Goal: Transaction & Acquisition: Purchase product/service

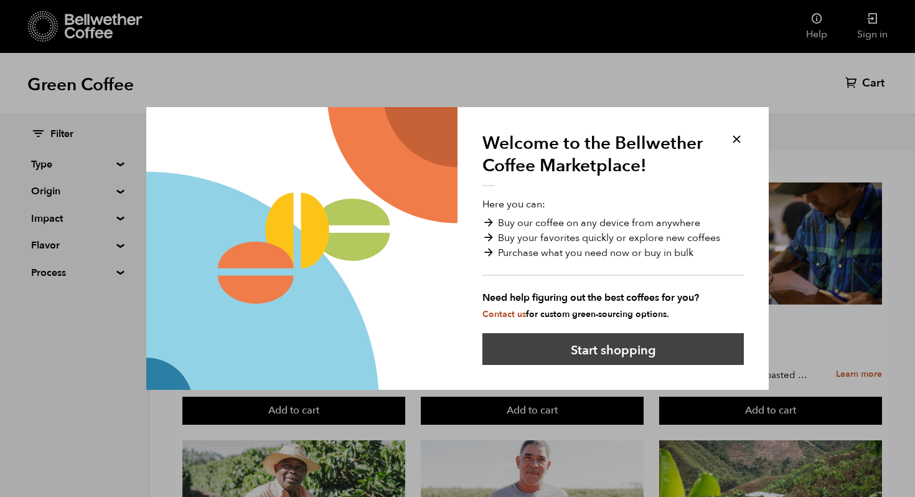
click at [607, 352] on button "Start shopping" at bounding box center [612, 349] width 261 height 32
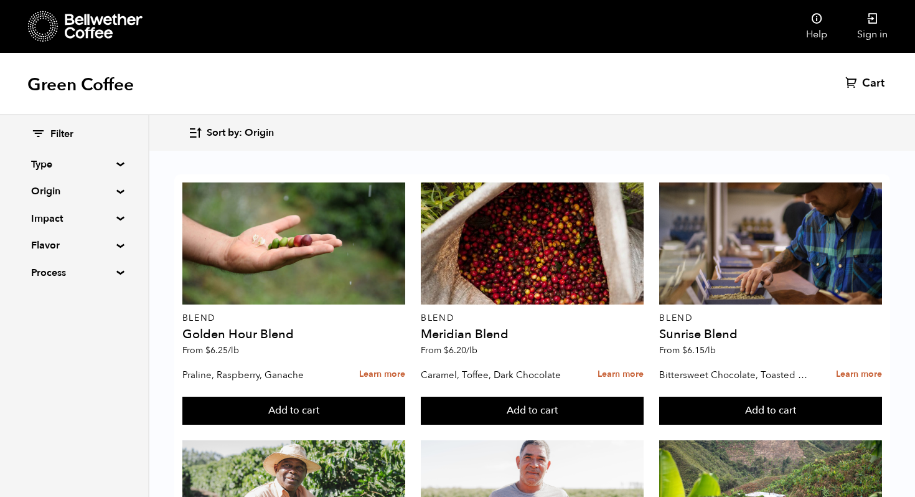
click at [112, 266] on summary "Process" at bounding box center [74, 272] width 86 height 15
click at [37, 314] on input "Natural" at bounding box center [36, 316] width 11 height 11
checkbox input "true"
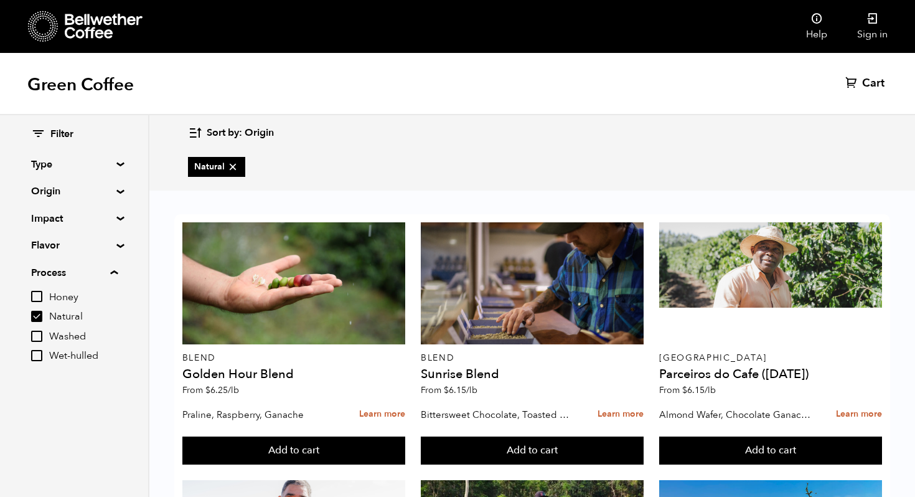
click at [113, 164] on summary "Type" at bounding box center [74, 164] width 86 height 15
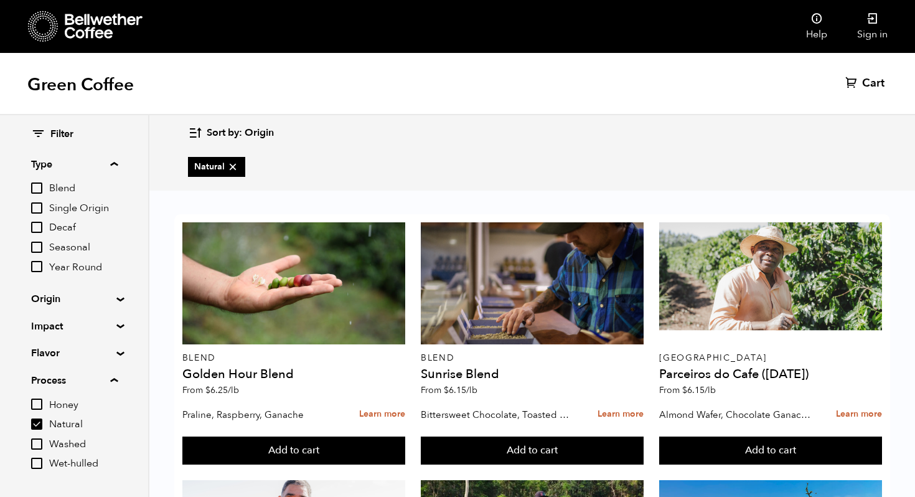
click at [40, 210] on input "Single Origin" at bounding box center [36, 207] width 11 height 11
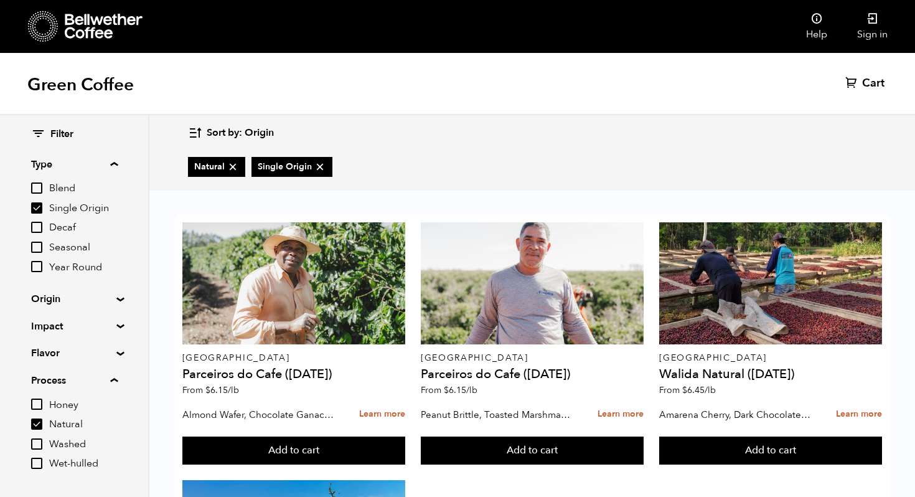
click at [117, 296] on summary "Origin" at bounding box center [74, 298] width 86 height 15
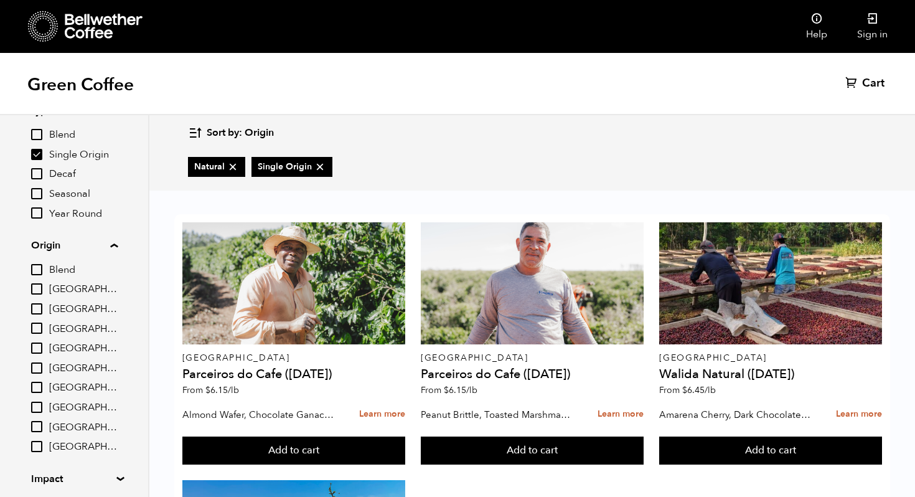
scroll to position [46, 0]
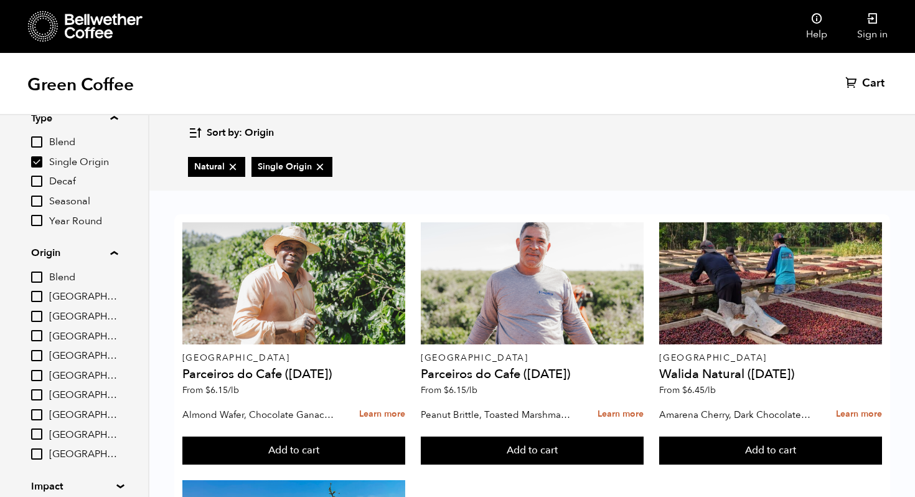
click at [39, 162] on input "Single Origin" at bounding box center [36, 161] width 11 height 11
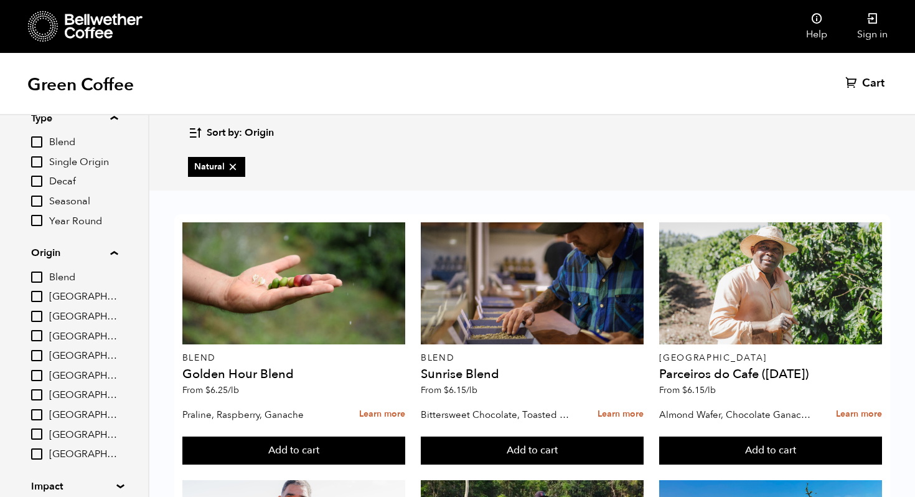
click at [40, 165] on input "Single Origin" at bounding box center [36, 161] width 11 height 11
checkbox input "true"
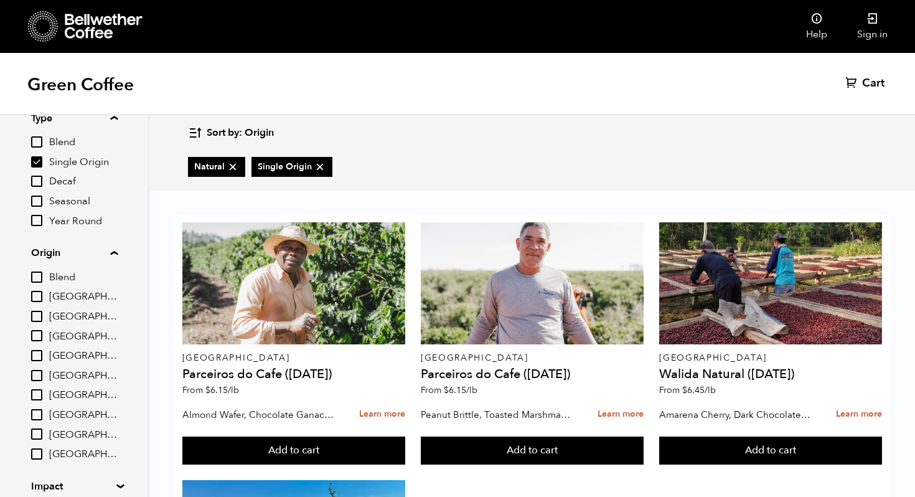
click at [39, 373] on input "[GEOGRAPHIC_DATA]" at bounding box center [36, 375] width 11 height 11
checkbox input "true"
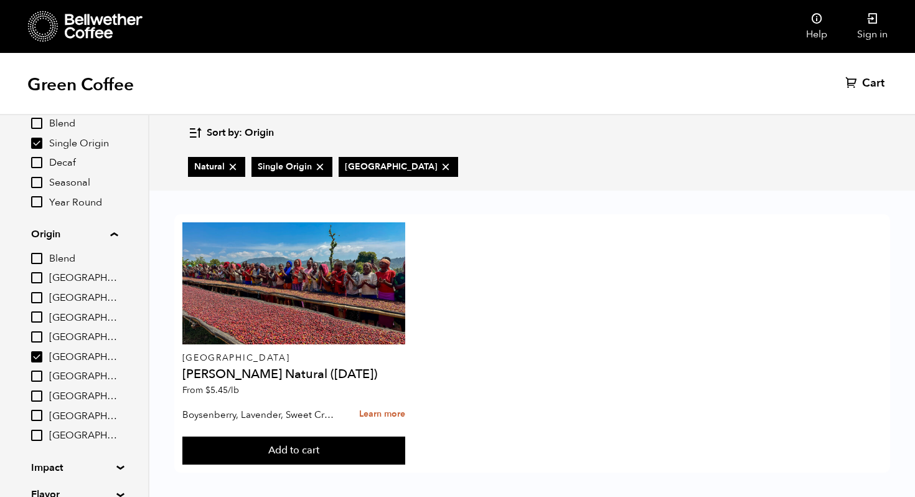
scroll to position [67, 0]
click at [40, 411] on input "[GEOGRAPHIC_DATA]" at bounding box center [36, 413] width 11 height 11
checkbox input "true"
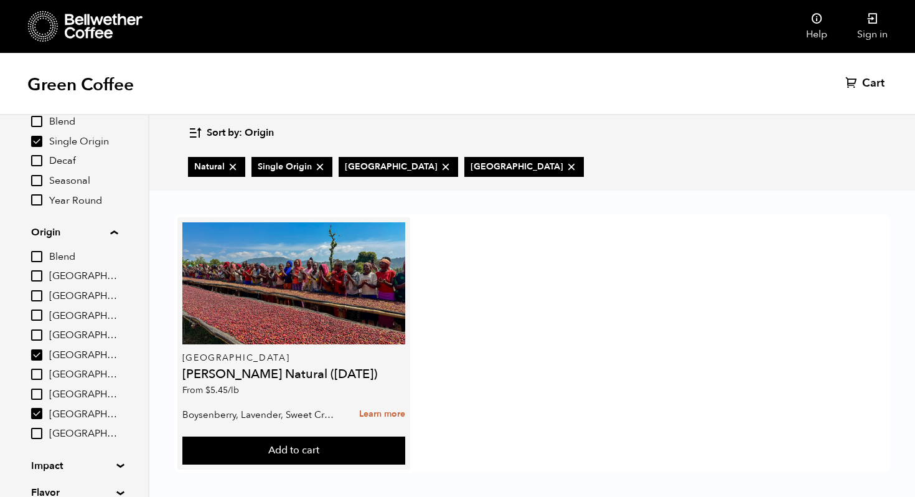
scroll to position [7, 0]
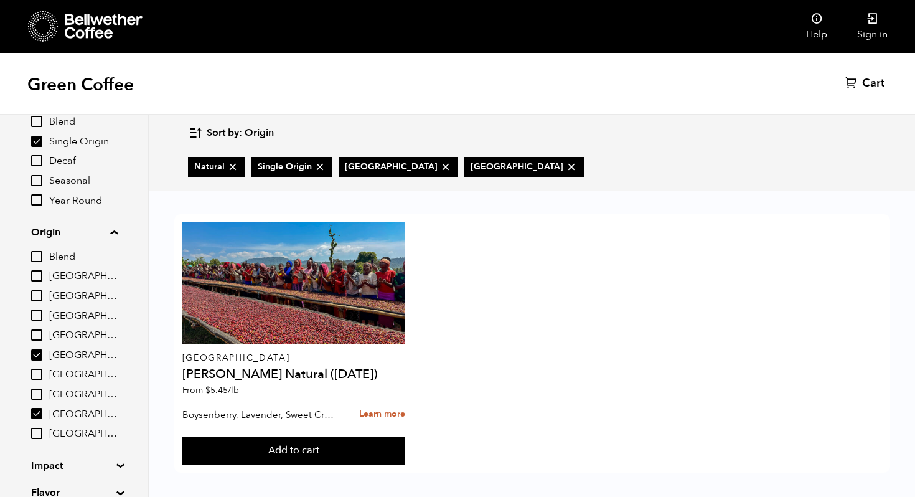
click at [40, 315] on input "[GEOGRAPHIC_DATA]" at bounding box center [36, 314] width 11 height 11
checkbox input "true"
click at [35, 139] on input "Single Origin" at bounding box center [36, 141] width 11 height 11
checkbox input "false"
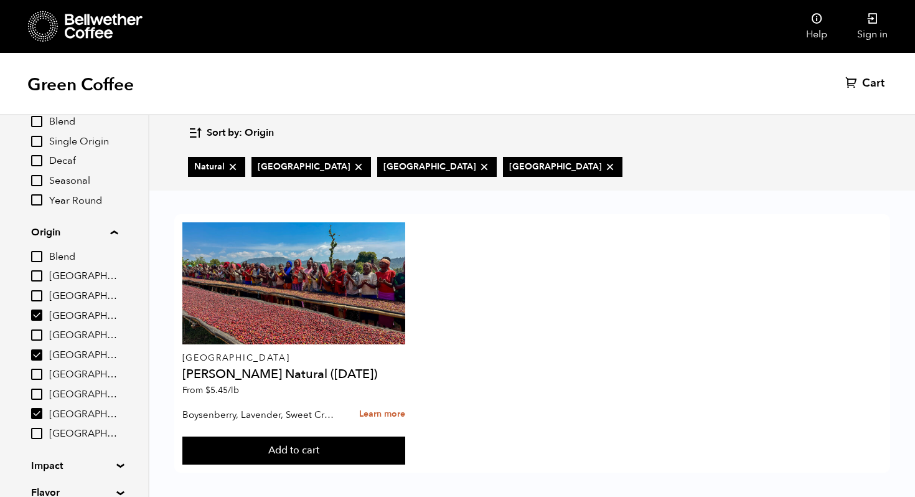
scroll to position [7, 0]
click at [111, 88] on h1 "Green Coffee" at bounding box center [80, 84] width 106 height 22
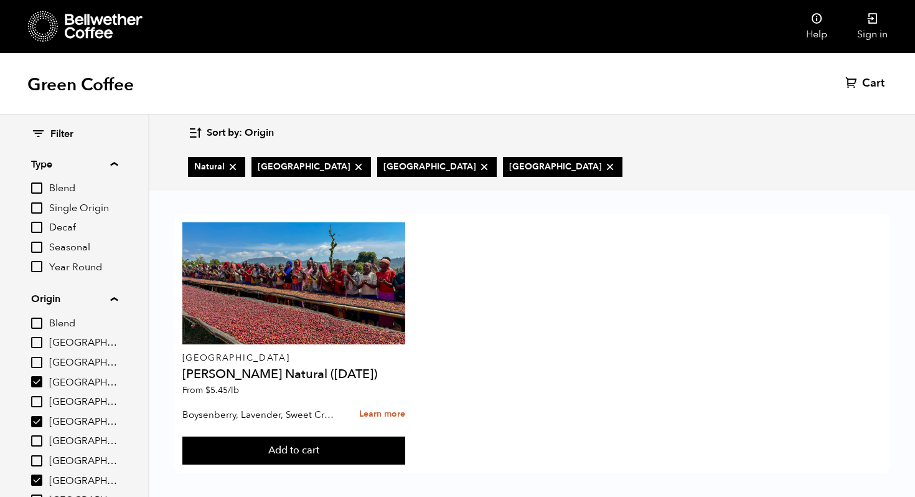
click at [100, 21] on icon at bounding box center [104, 26] width 78 height 25
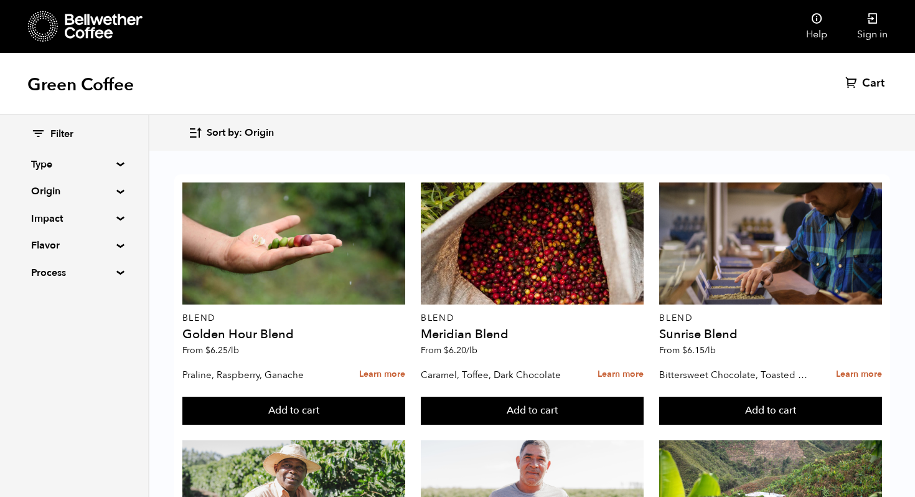
scroll to position [580, 0]
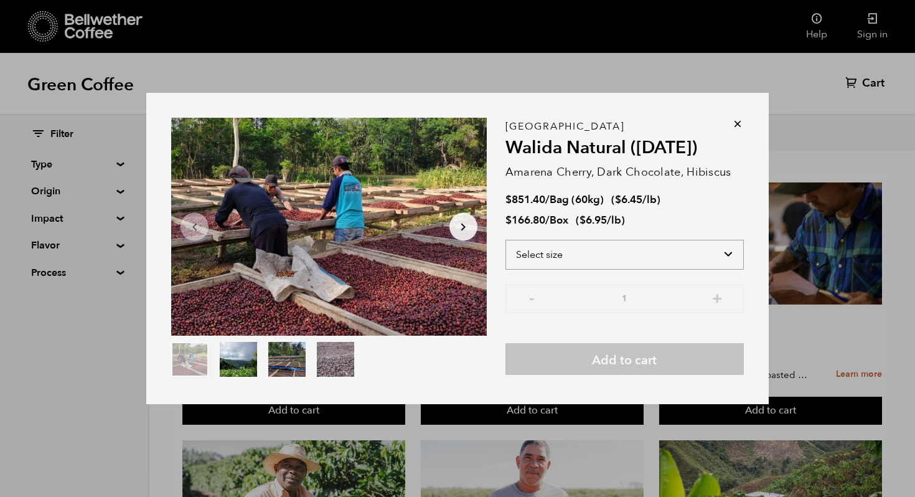
click at [666, 260] on select "Select size Bag (60kg) (132 lbs) Box (24 lbs)" at bounding box center [624, 255] width 238 height 30
click at [738, 124] on icon at bounding box center [737, 124] width 12 height 12
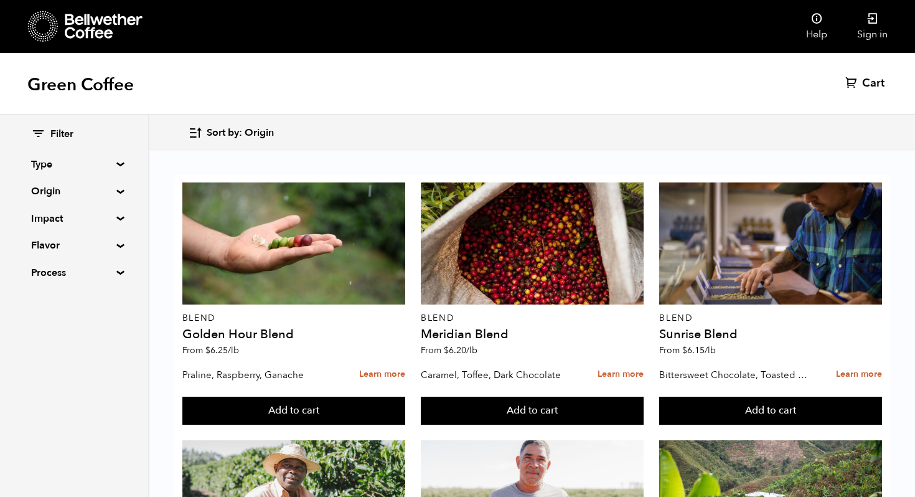
scroll to position [687, 0]
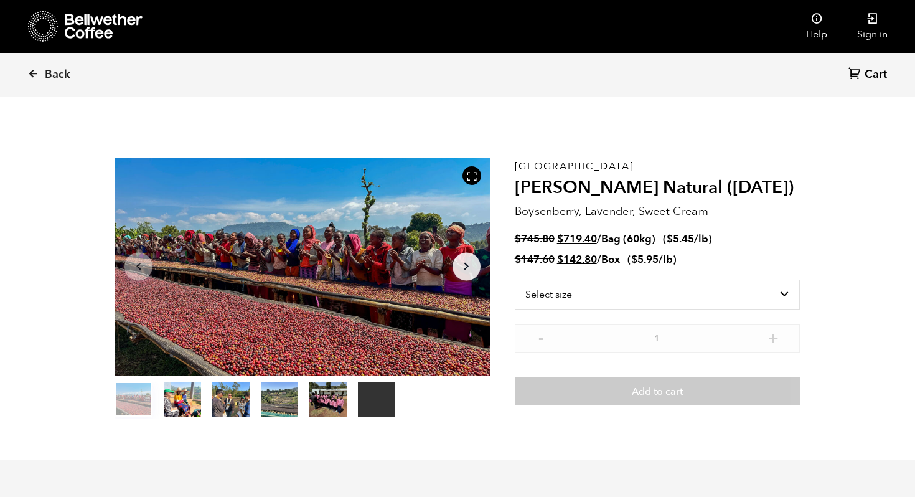
scroll to position [541, 663]
click at [62, 77] on span "Back" at bounding box center [58, 74] width 26 height 15
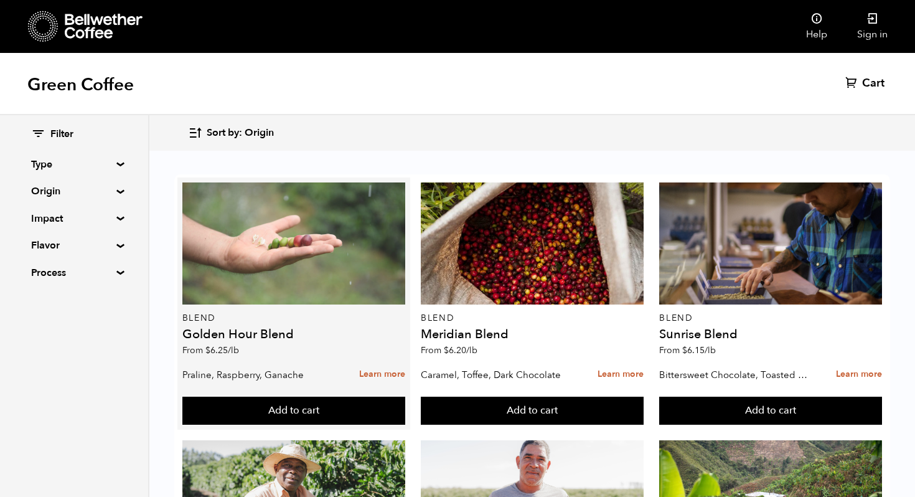
scroll to position [952, 0]
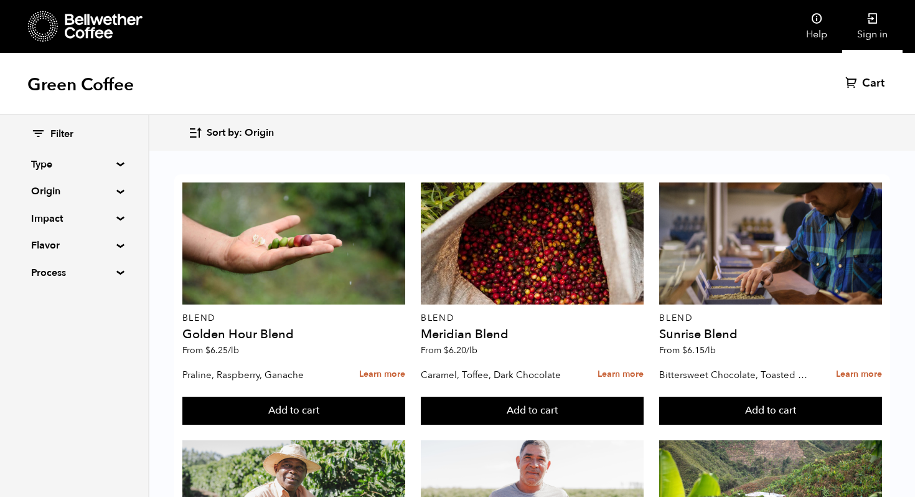
click at [879, 30] on link "Sign in" at bounding box center [872, 26] width 60 height 53
click at [114, 192] on summary "Origin" at bounding box center [74, 191] width 86 height 15
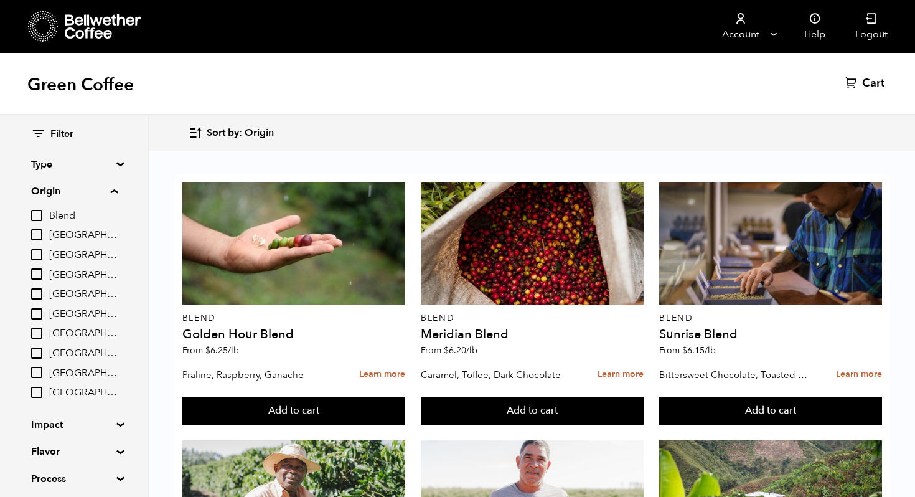
click at [38, 292] on input "[GEOGRAPHIC_DATA]" at bounding box center [36, 293] width 11 height 11
checkbox input "true"
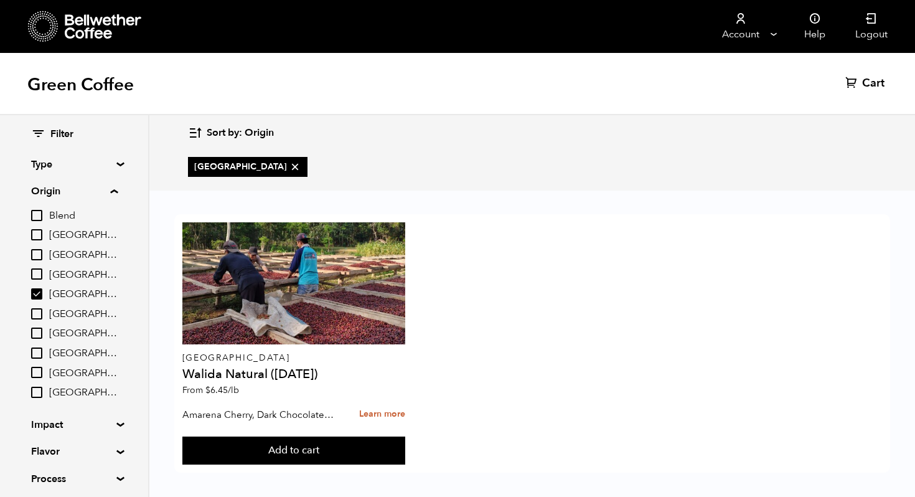
click at [40, 315] on input "[GEOGRAPHIC_DATA]" at bounding box center [36, 313] width 11 height 11
checkbox input "true"
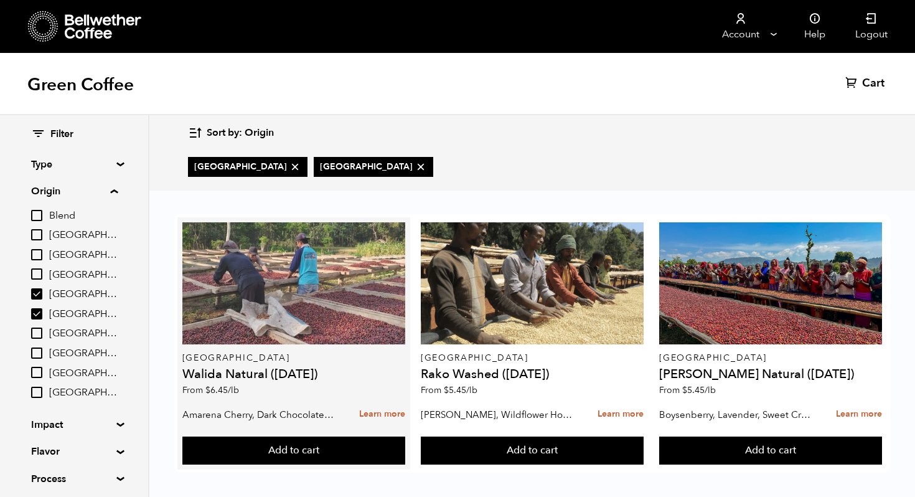
scroll to position [7, 0]
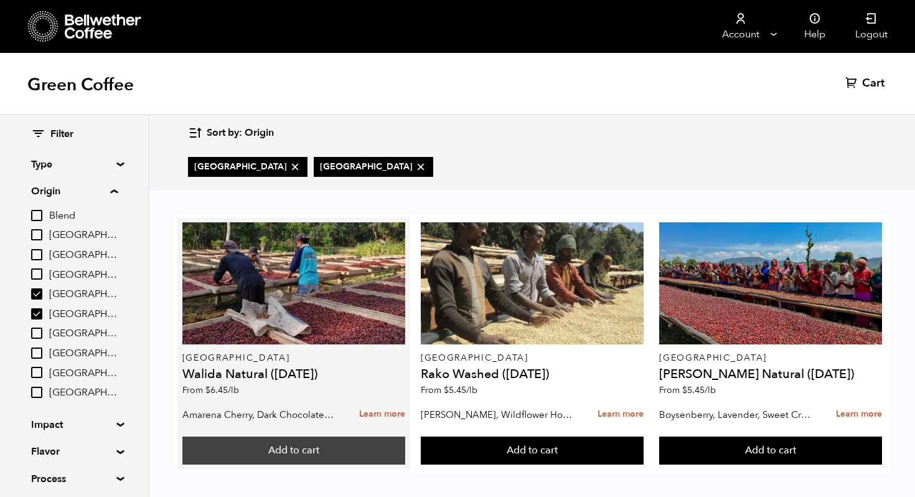
click at [304, 443] on button "Add to cart" at bounding box center [293, 450] width 223 height 29
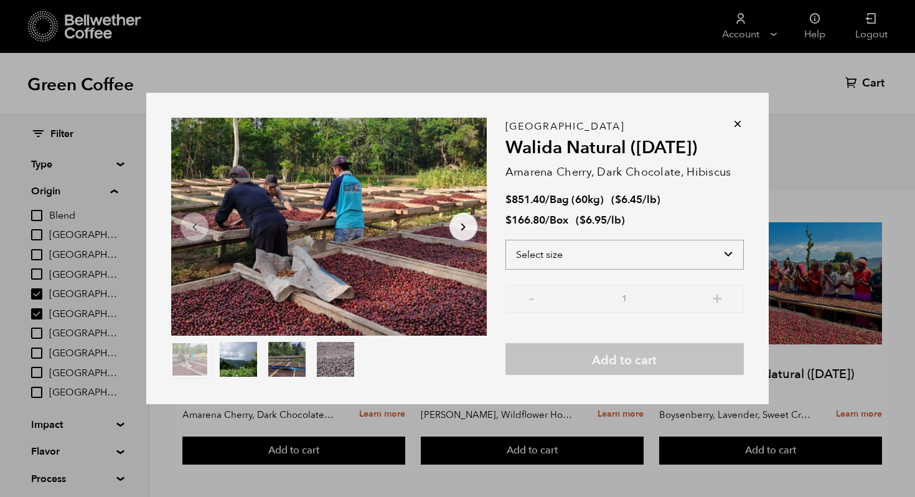
click at [680, 259] on select "Select size Bag (60kg) (132 lbs) Box (24 lbs)" at bounding box center [624, 255] width 238 height 30
click at [738, 126] on icon at bounding box center [737, 124] width 12 height 12
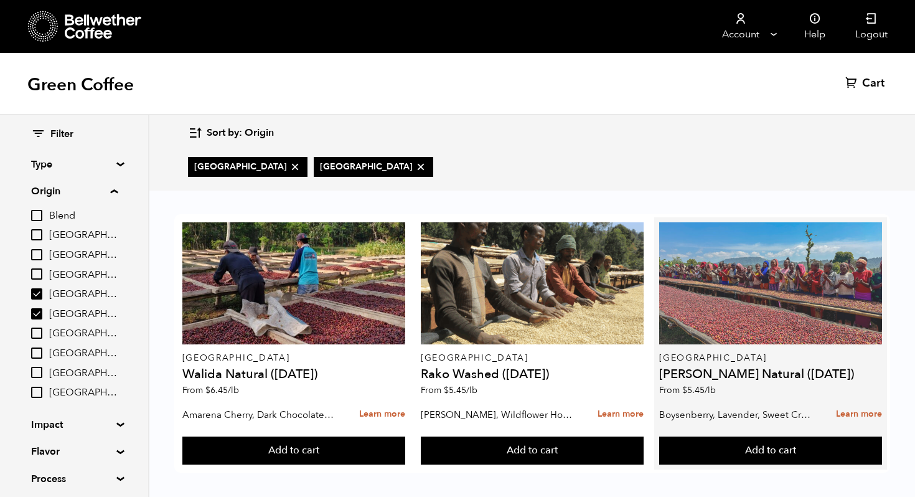
click at [764, 324] on div at bounding box center [770, 283] width 223 height 122
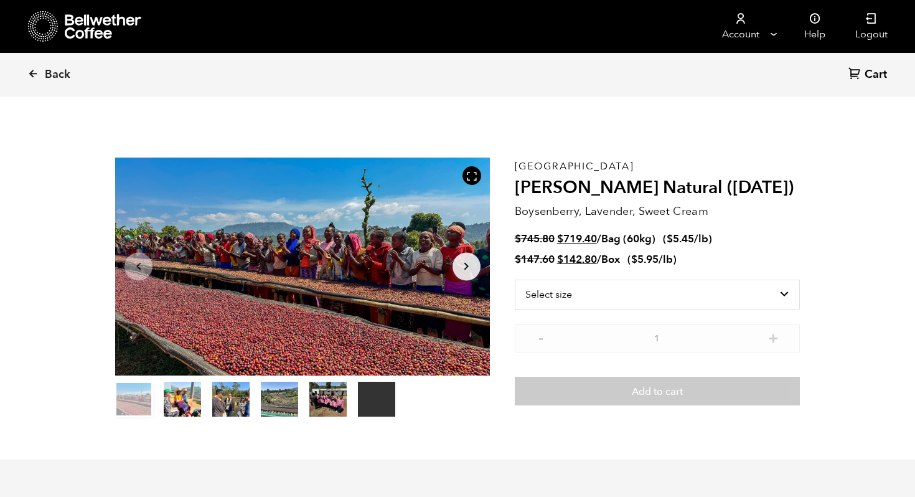
scroll to position [541, 663]
click at [764, 295] on select "Select size Bag (60kg) (132 lbs) Box (24 lbs)" at bounding box center [657, 294] width 285 height 30
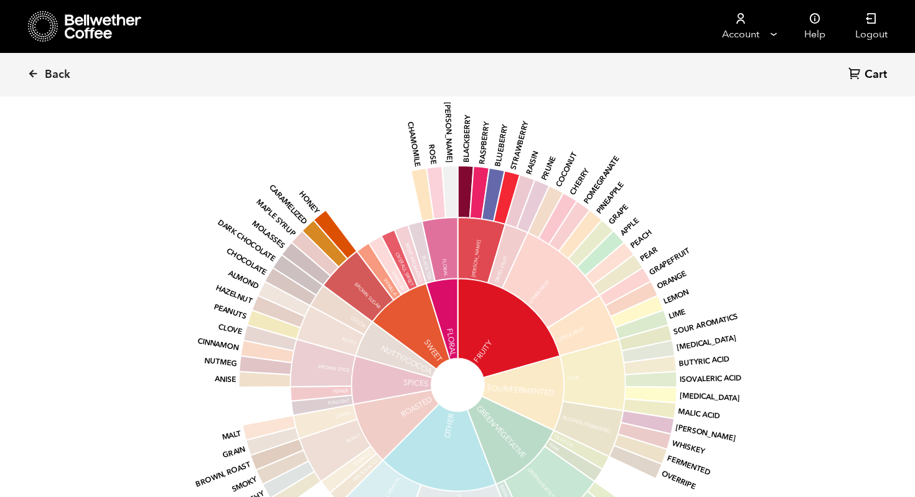
scroll to position [1228, 0]
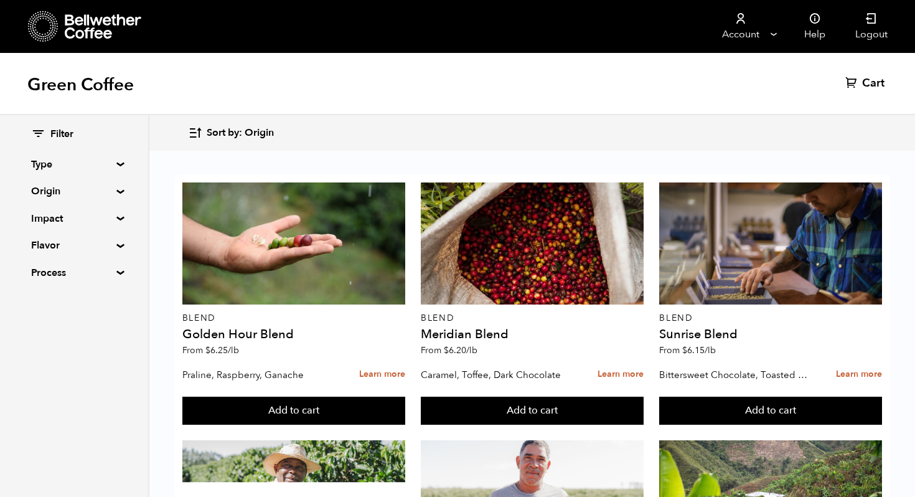
scroll to position [273, 0]
click at [113, 194] on div "Filter Type Blend Single Origin Decaf Seasonal Year Round Origin Blend Brazil C…" at bounding box center [74, 203] width 148 height 177
click at [115, 189] on summary "Origin" at bounding box center [74, 191] width 86 height 15
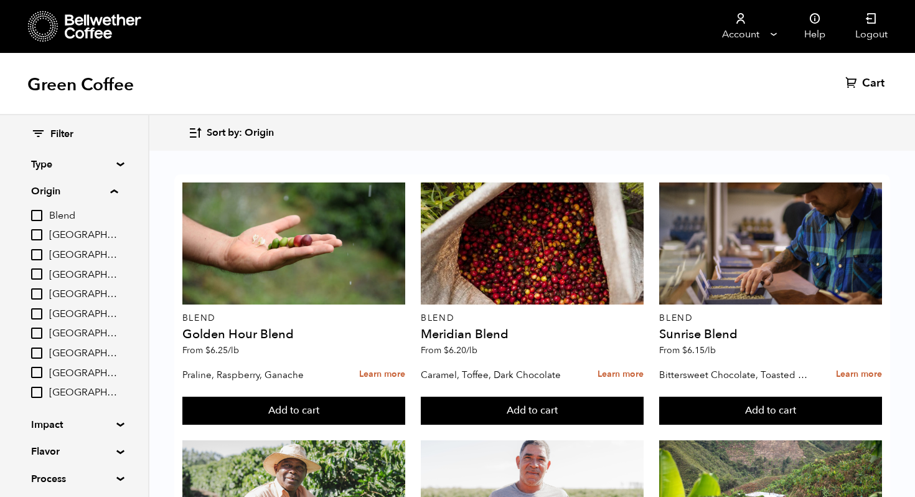
click at [39, 335] on input "[GEOGRAPHIC_DATA]" at bounding box center [36, 332] width 11 height 11
checkbox input "true"
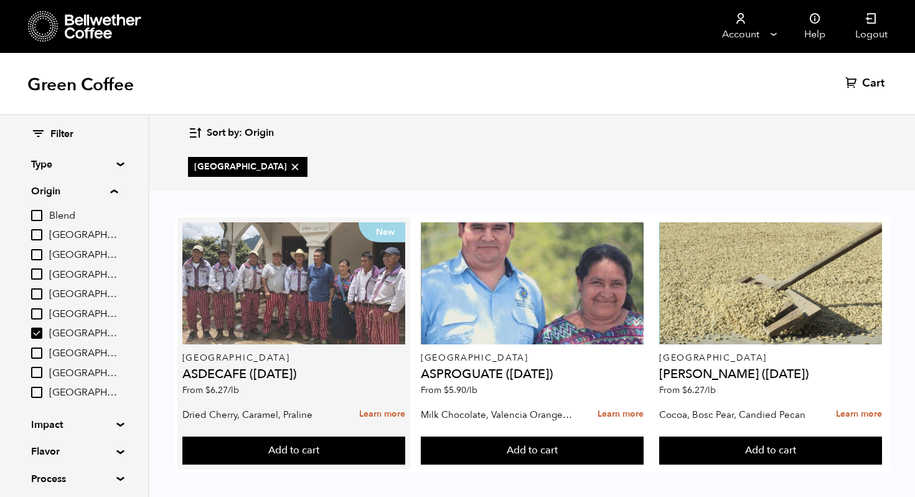
scroll to position [7, 0]
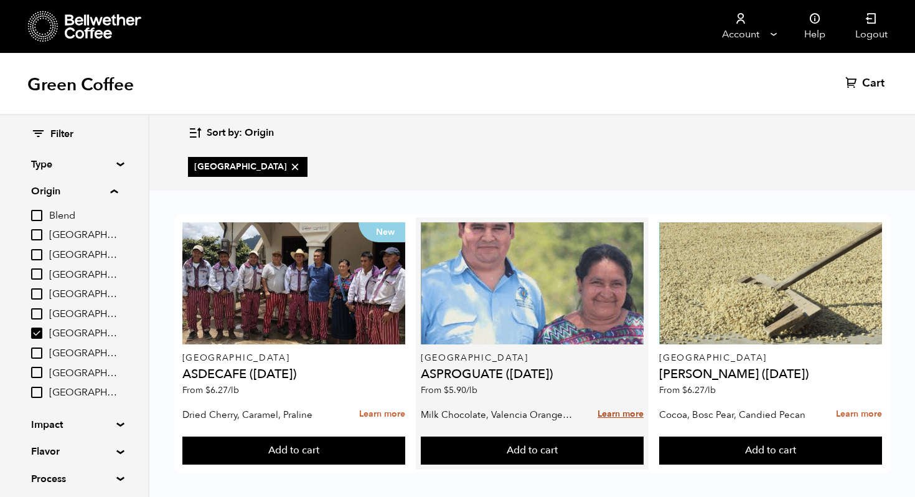
click at [620, 409] on link "Learn more" at bounding box center [620, 414] width 46 height 27
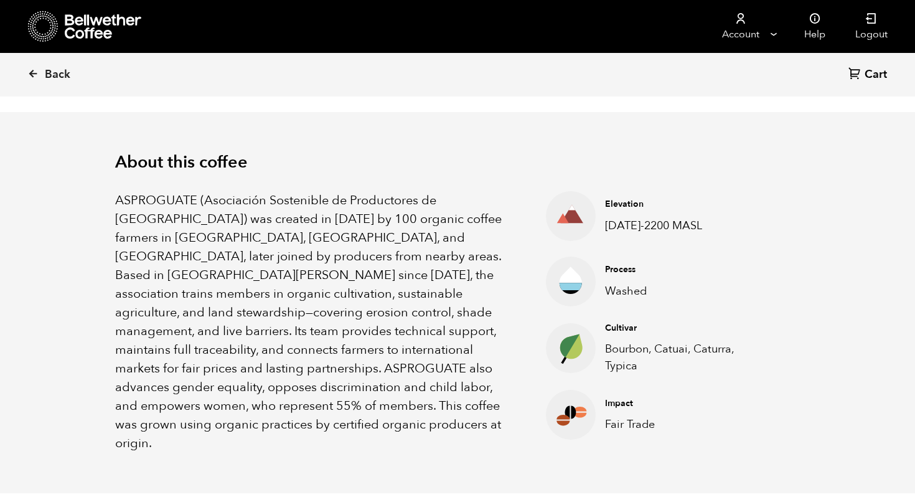
scroll to position [346, 0]
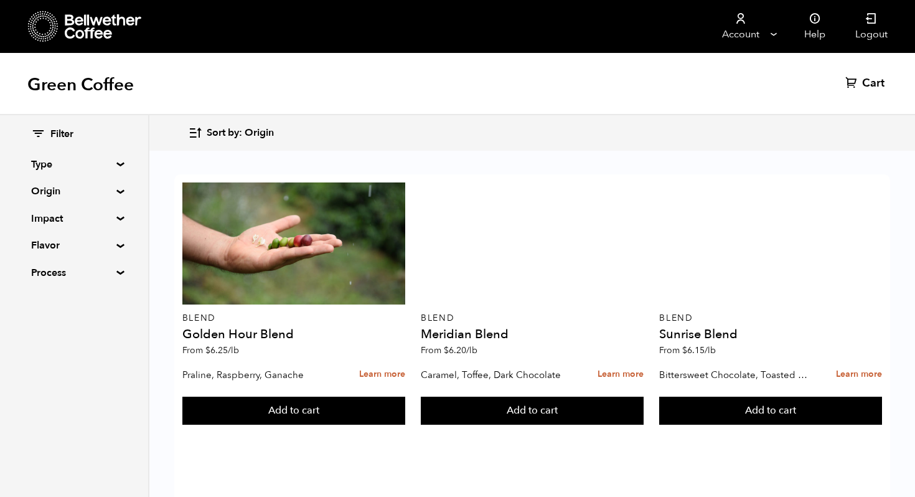
scroll to position [772, 0]
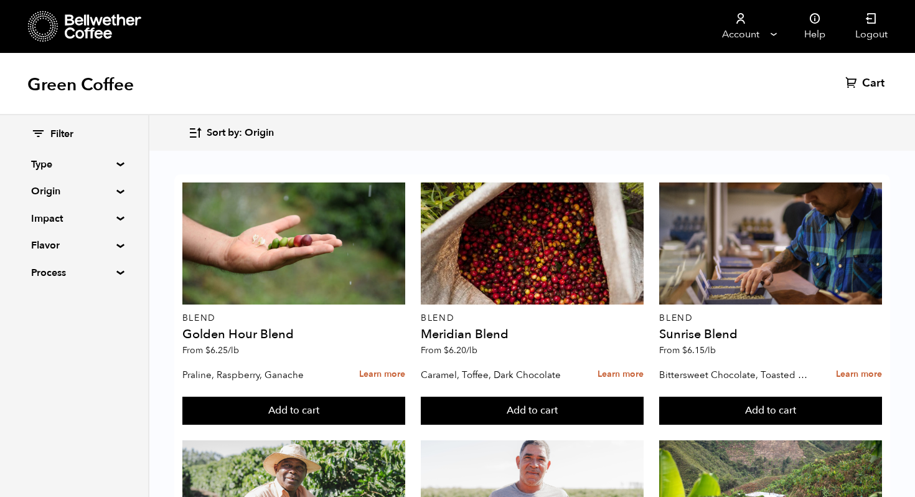
click at [115, 192] on summary "Origin" at bounding box center [74, 191] width 86 height 15
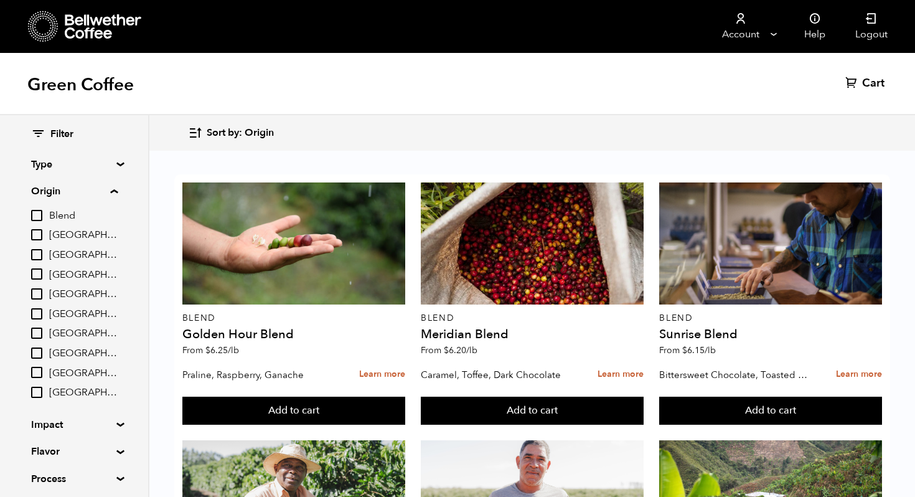
click at [42, 294] on input "[GEOGRAPHIC_DATA]" at bounding box center [36, 293] width 11 height 11
checkbox input "true"
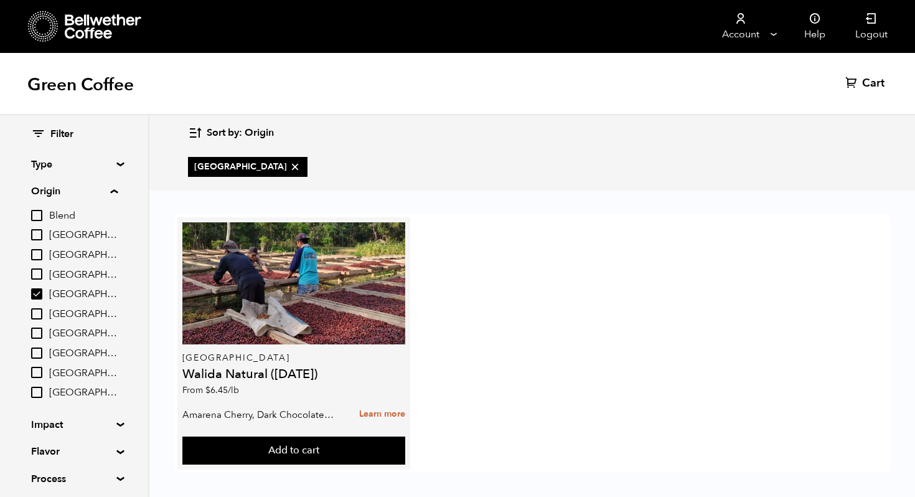
click at [182, 371] on h4 "Walida Natural ([DATE])" at bounding box center [293, 374] width 223 height 12
drag, startPoint x: 266, startPoint y: 375, endPoint x: 182, endPoint y: 360, distance: 85.4
click at [182, 360] on div "East Java Walida Natural ([DATE]) From $ 6.45 /lb" at bounding box center [293, 312] width 223 height 180
copy div "East Java Walida Natural"
